Goal: Find specific page/section: Find specific page/section

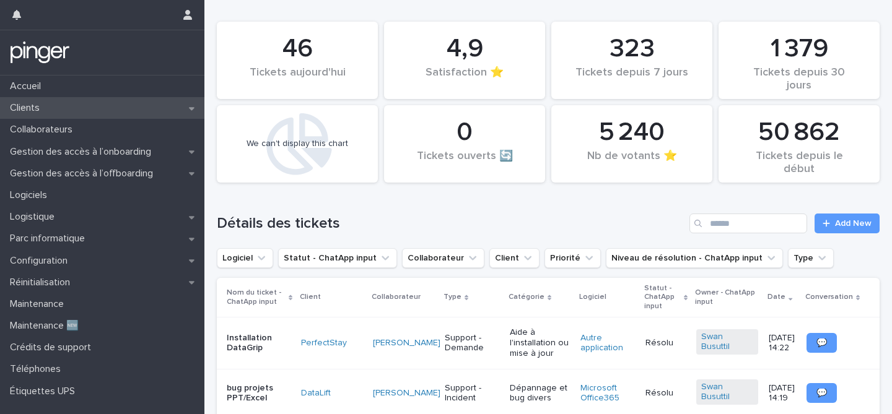
click at [49, 106] on p "Clients" at bounding box center [27, 108] width 45 height 12
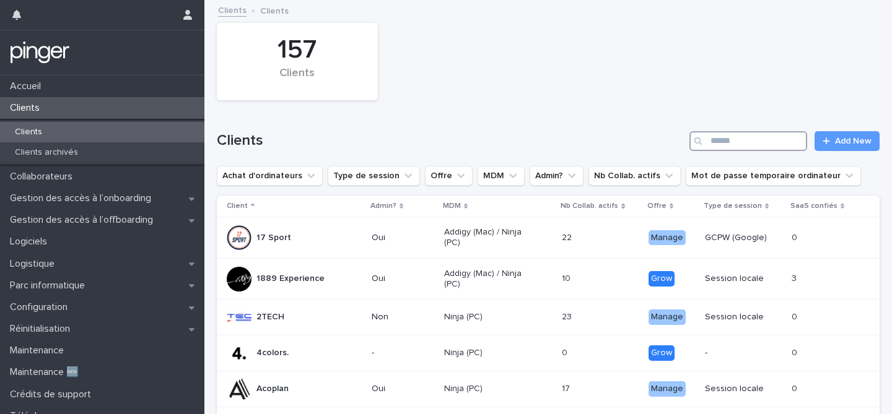
click at [722, 143] on input "Search" at bounding box center [748, 141] width 118 height 20
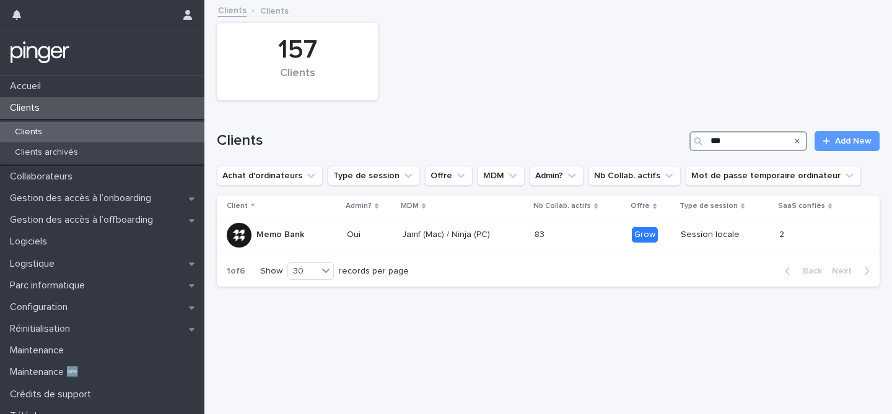
type input "****"
click at [530, 230] on td "Jamf (Mac) / Ninja (PC)" at bounding box center [463, 235] width 133 height 36
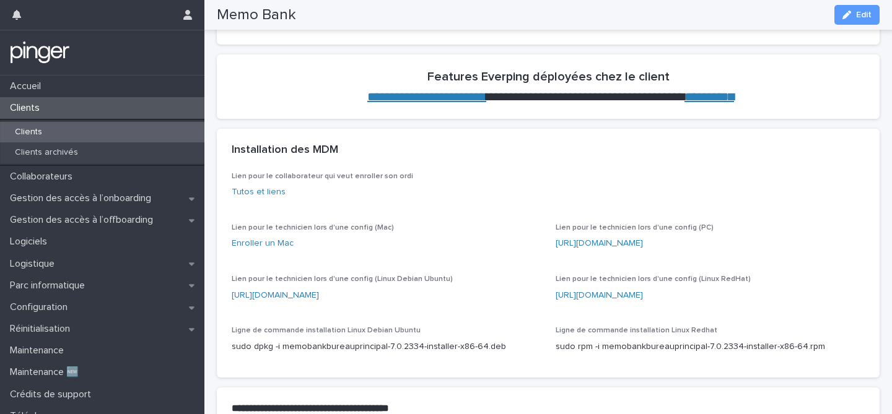
scroll to position [526, 0]
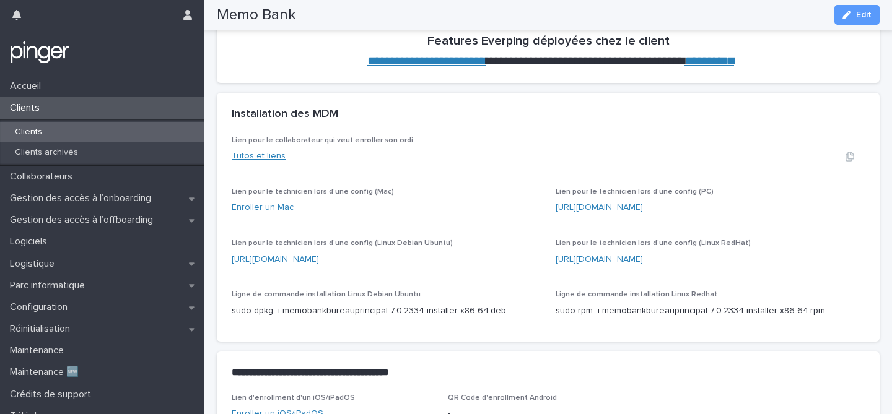
click at [271, 152] on link "Tutos et liens" at bounding box center [259, 156] width 54 height 9
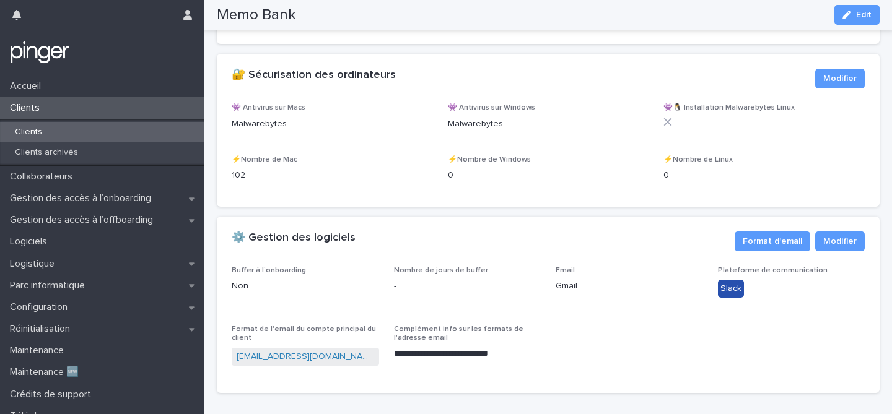
scroll to position [1522, 0]
